Goal: Task Accomplishment & Management: Complete application form

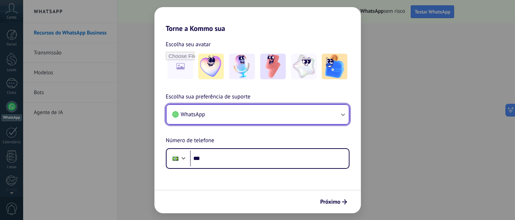
click at [216, 116] on button "WhatsApp" at bounding box center [257, 114] width 182 height 19
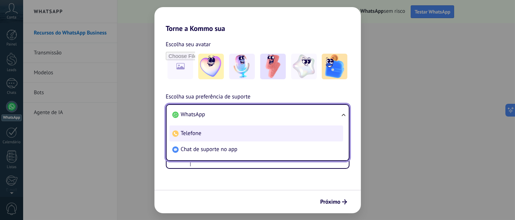
click at [215, 133] on li "Telefone" at bounding box center [256, 134] width 174 height 16
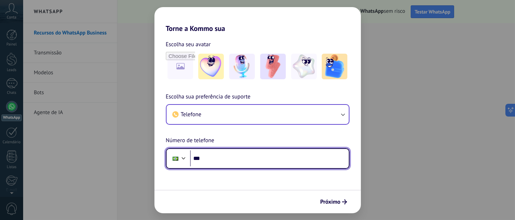
click at [217, 158] on input "***" at bounding box center [269, 158] width 159 height 16
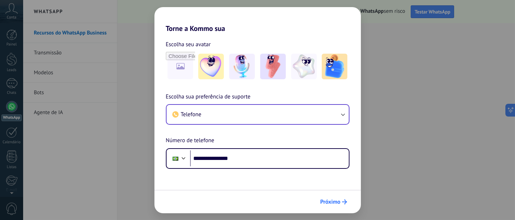
click at [335, 199] on span "Próximo" at bounding box center [330, 201] width 20 height 5
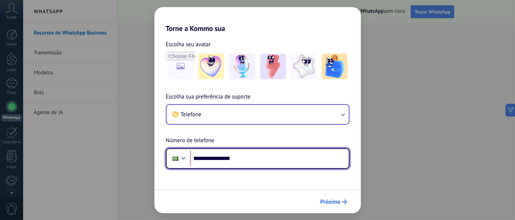
type input "**********"
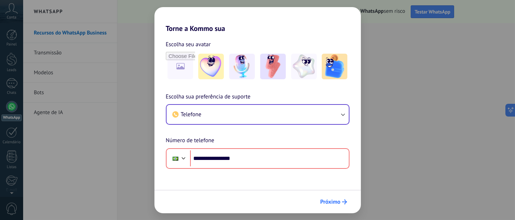
click at [332, 199] on span "Próximo" at bounding box center [330, 201] width 20 height 5
click at [335, 201] on span "Próximo" at bounding box center [330, 201] width 20 height 5
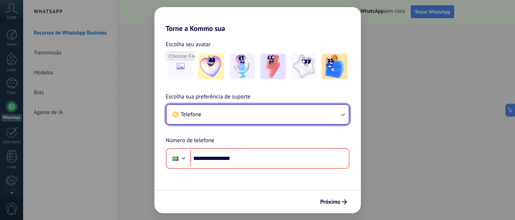
click at [280, 112] on button "Telefone" at bounding box center [257, 114] width 182 height 19
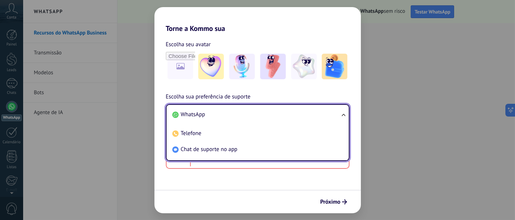
click at [197, 110] on li "WhatsApp" at bounding box center [256, 115] width 174 height 16
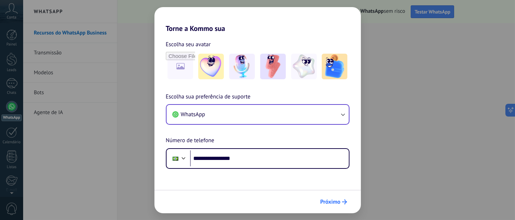
click at [339, 198] on button "Próximo" at bounding box center [333, 202] width 33 height 12
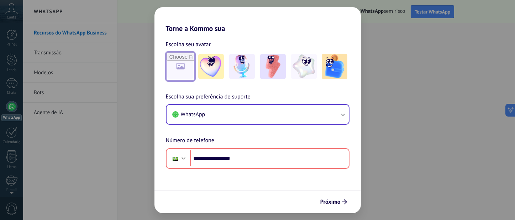
click at [181, 66] on input "file" at bounding box center [180, 67] width 28 height 28
type input "**********"
click at [326, 199] on span "Próximo" at bounding box center [330, 201] width 20 height 5
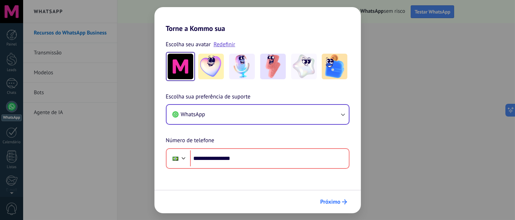
click at [326, 201] on span "Próximo" at bounding box center [330, 201] width 20 height 5
click at [211, 66] on img at bounding box center [211, 67] width 26 height 26
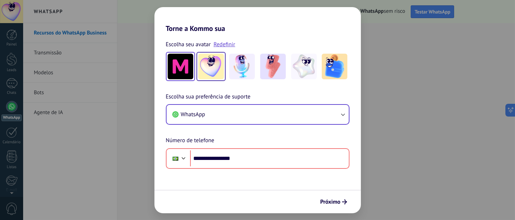
click at [182, 64] on img at bounding box center [180, 67] width 26 height 26
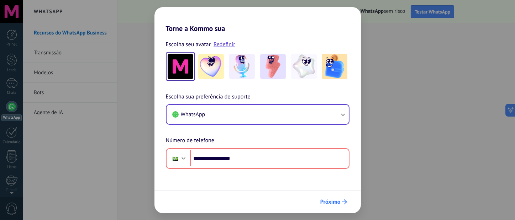
click at [324, 198] on button "Próximo" at bounding box center [333, 202] width 33 height 12
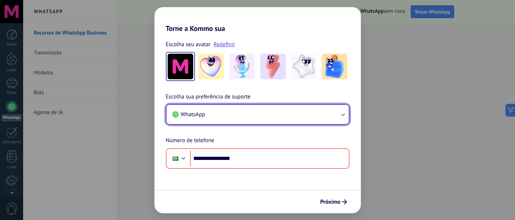
click at [221, 116] on button "WhatsApp" at bounding box center [257, 114] width 182 height 19
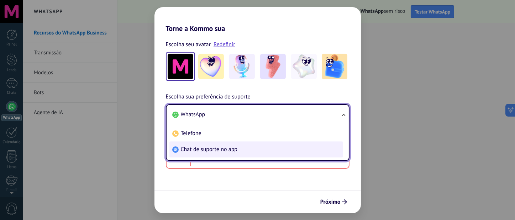
click at [228, 149] on span "Chat de suporte no app" at bounding box center [209, 149] width 57 height 7
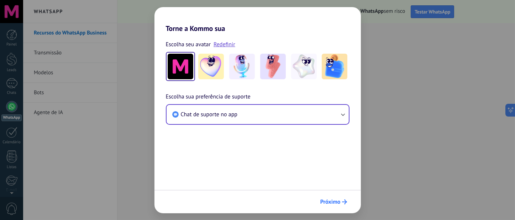
click at [333, 204] on span "Próximo" at bounding box center [330, 201] width 20 height 5
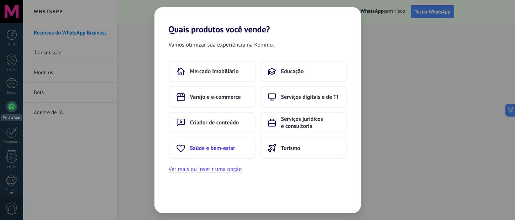
click at [203, 146] on span "Saúde e bem-estar" at bounding box center [212, 148] width 45 height 7
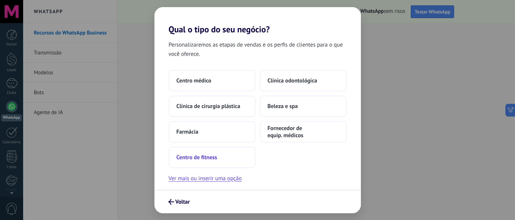
click at [205, 154] on span "Centro de fitness" at bounding box center [196, 157] width 41 height 7
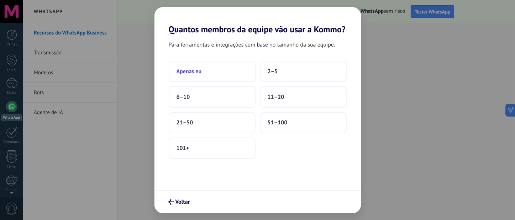
click at [205, 73] on button "Apenas eu" at bounding box center [212, 71] width 87 height 21
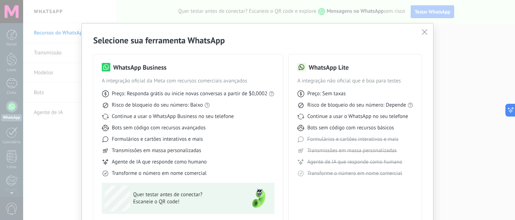
click at [421, 32] on icon "button" at bounding box center [424, 32] width 6 height 6
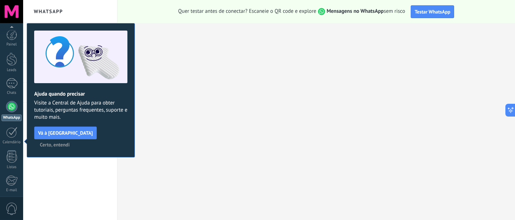
scroll to position [75, 0]
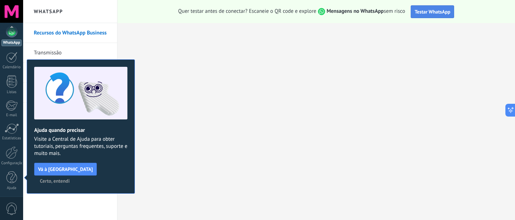
click at [422, 10] on span "Testar WhatsApp" at bounding box center [432, 12] width 36 height 6
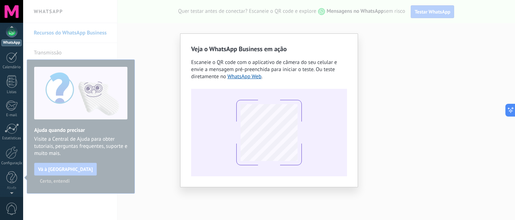
scroll to position [0, 0]
